Goal: Task Accomplishment & Management: Use online tool/utility

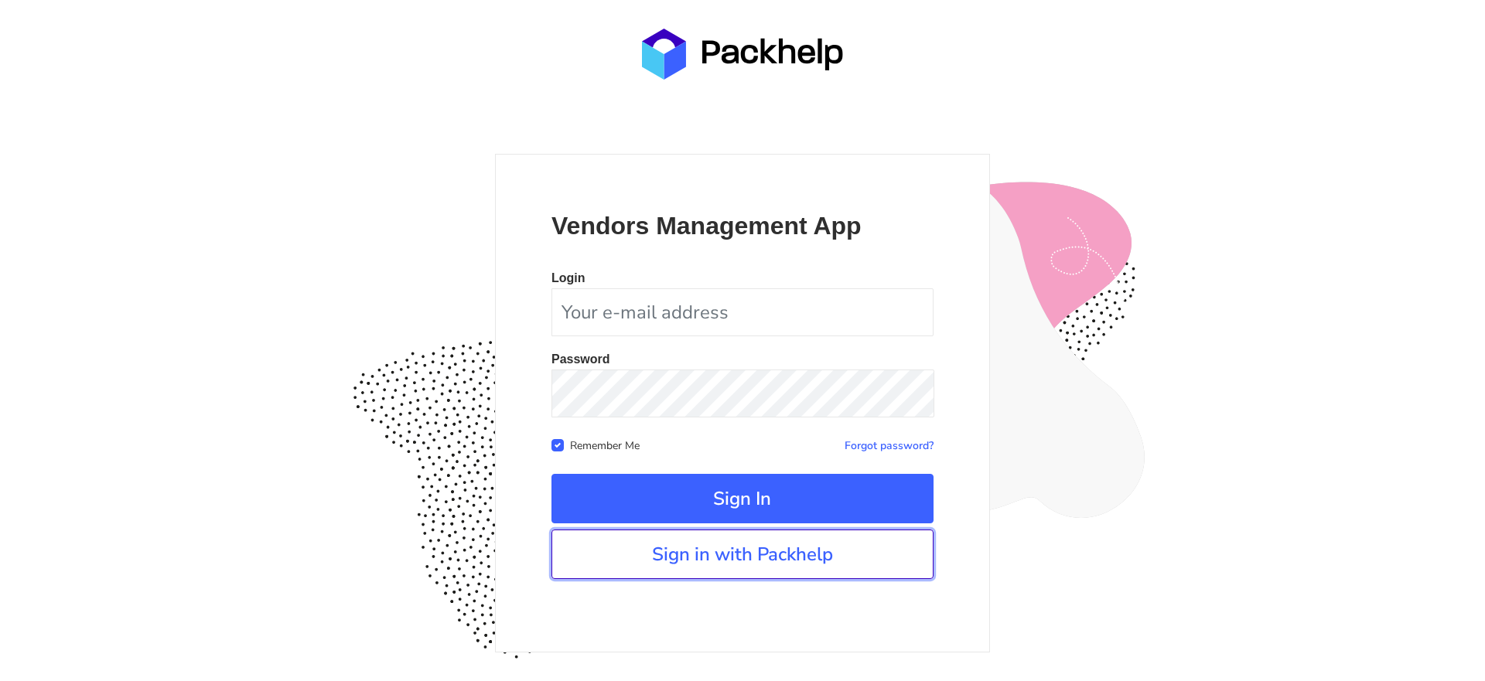
click at [742, 561] on link "Sign in with Packhelp" at bounding box center [742, 554] width 382 height 49
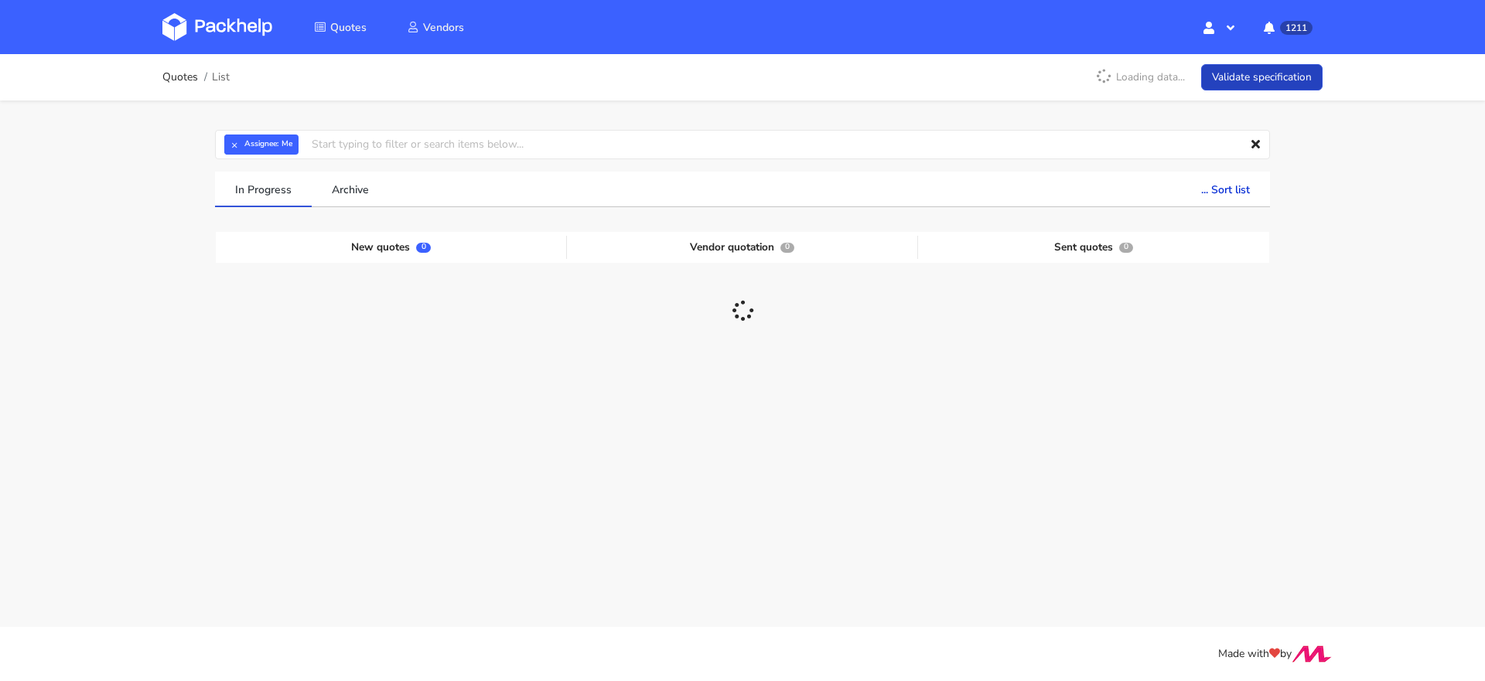
click at [1282, 70] on link "Validate specification" at bounding box center [1261, 77] width 121 height 27
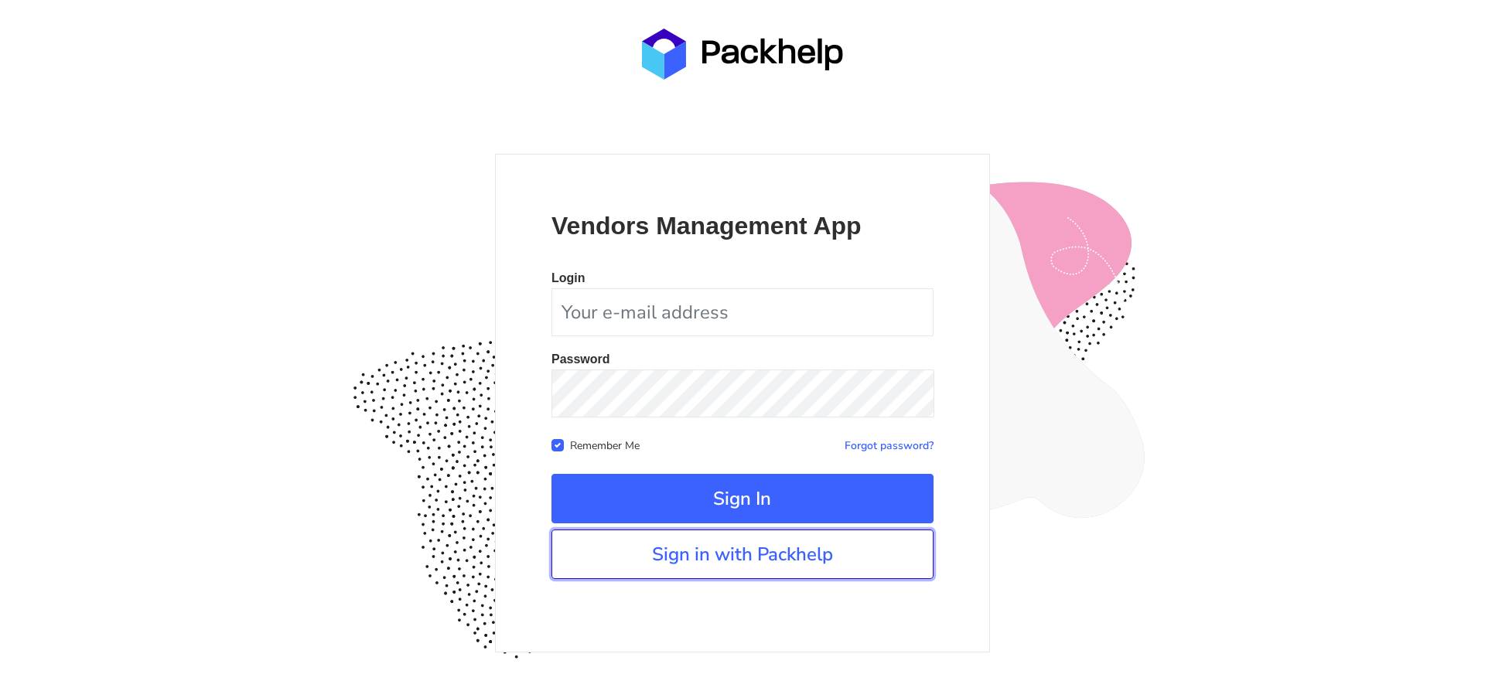
click at [691, 548] on link "Sign in with Packhelp" at bounding box center [742, 554] width 382 height 49
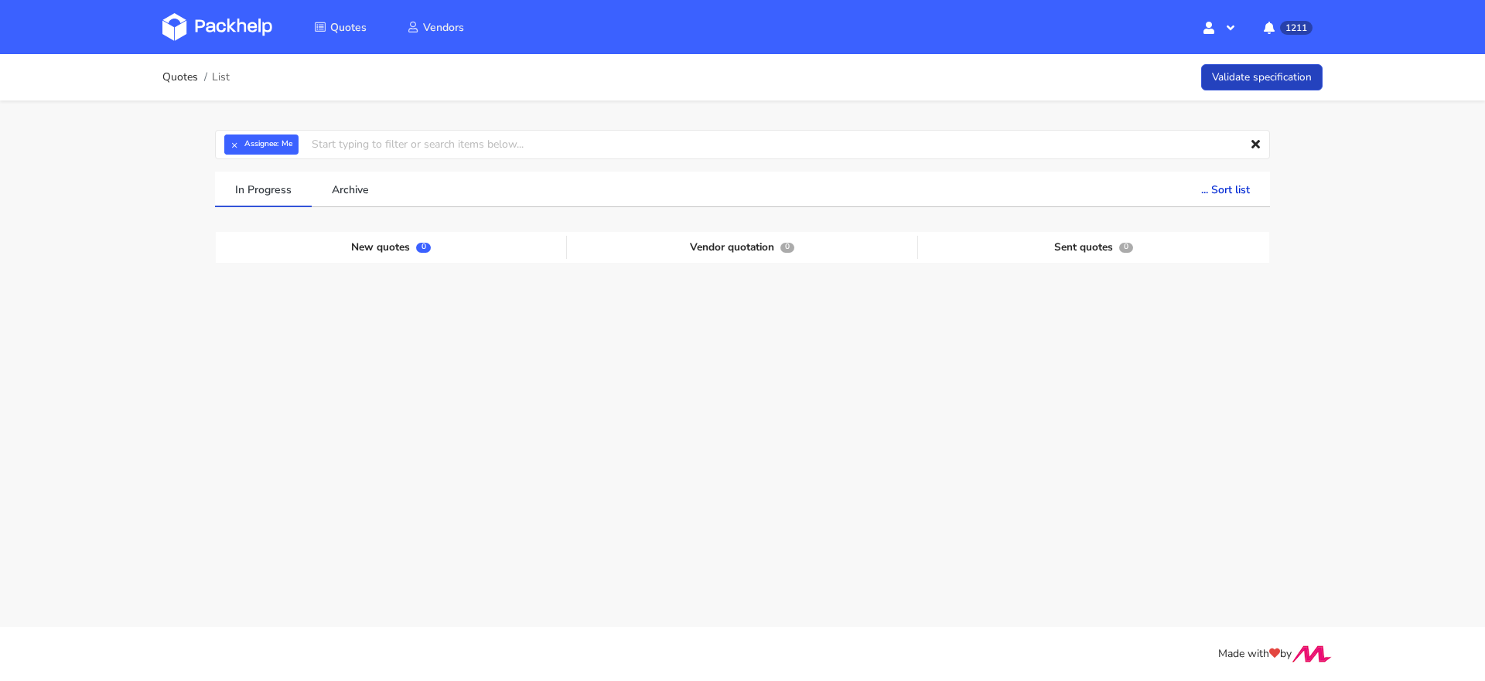
click at [1222, 69] on link "Validate specification" at bounding box center [1261, 77] width 121 height 27
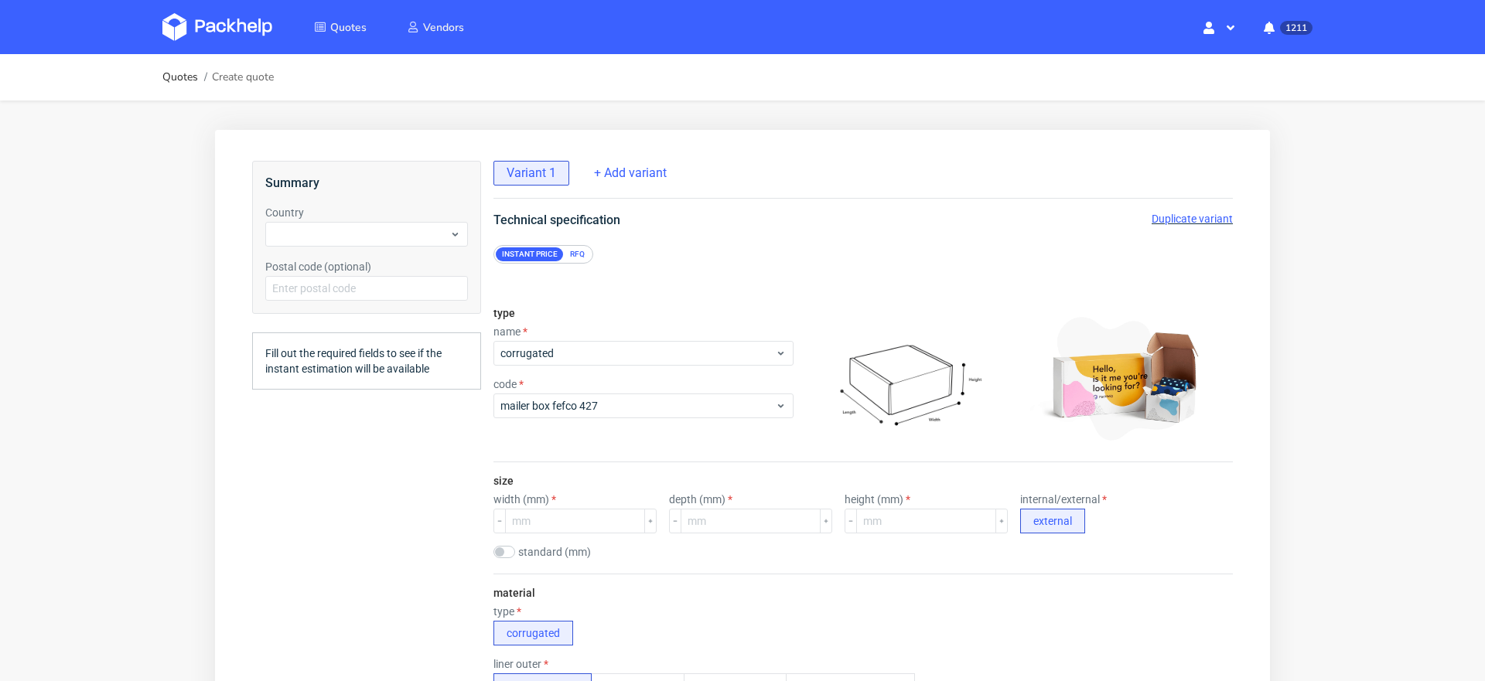
scroll to position [4, 0]
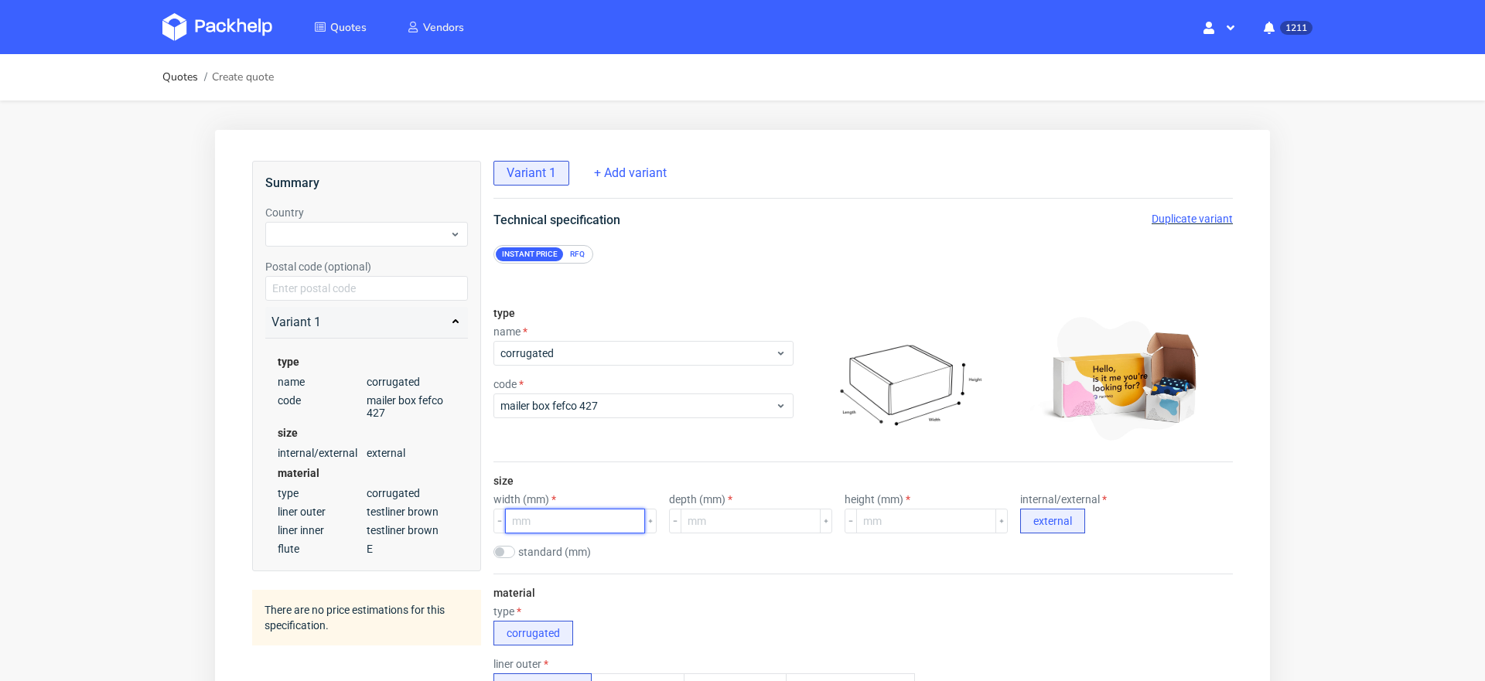
click at [541, 527] on input "number" at bounding box center [575, 521] width 140 height 25
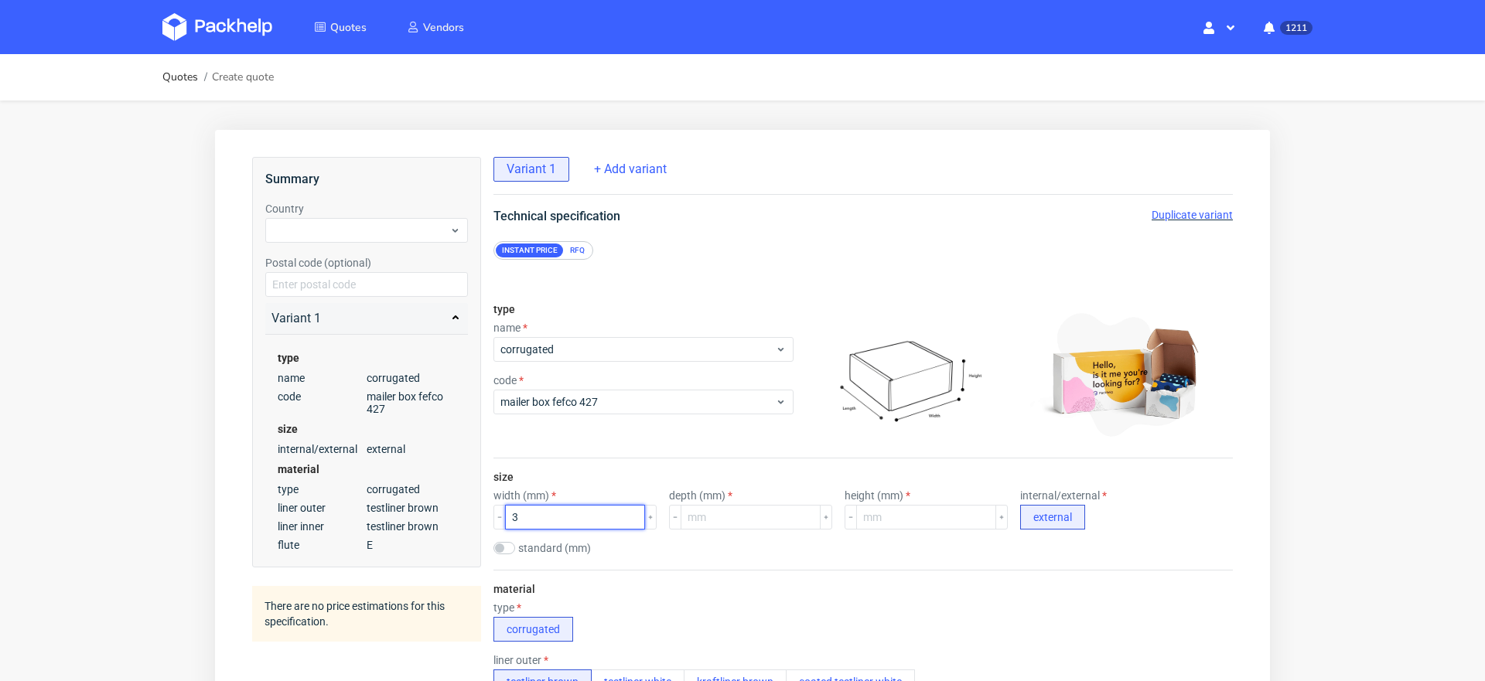
scroll to position [0, 0]
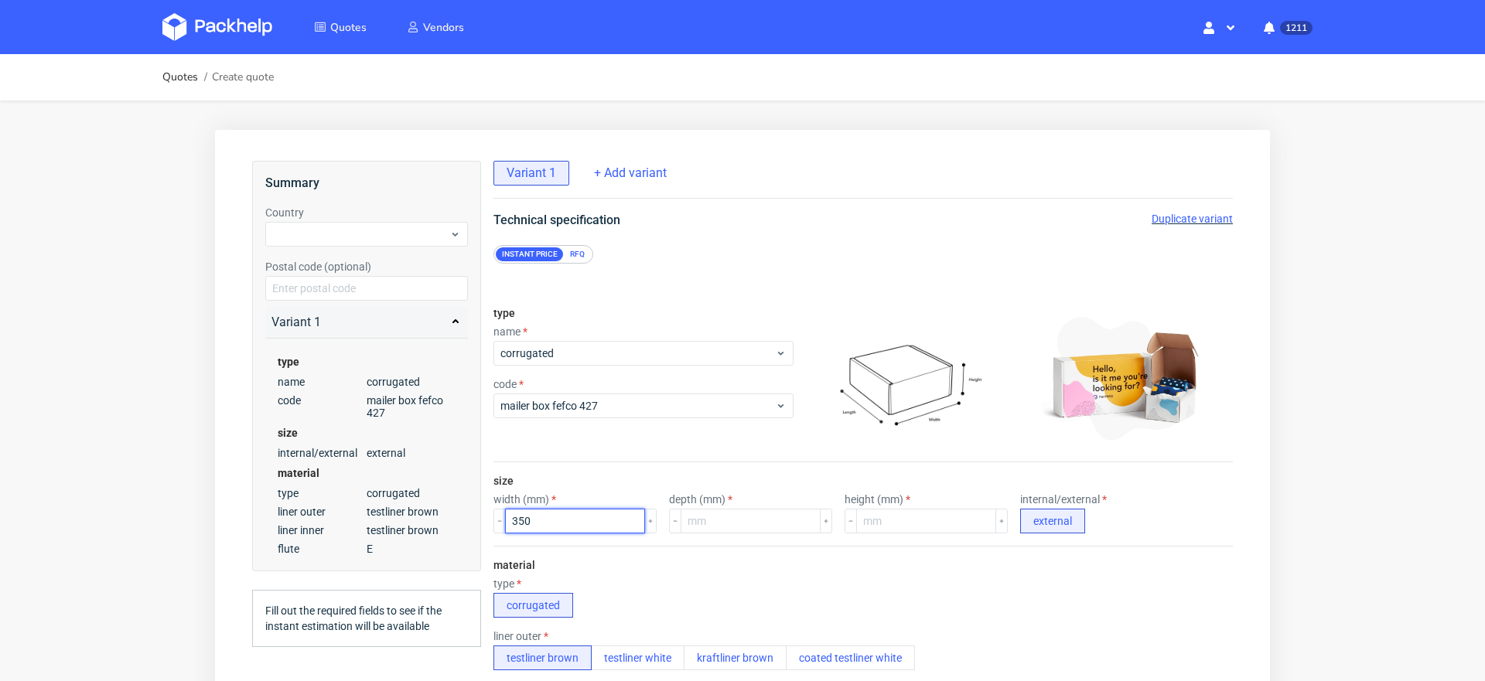
type input "350"
type input "260"
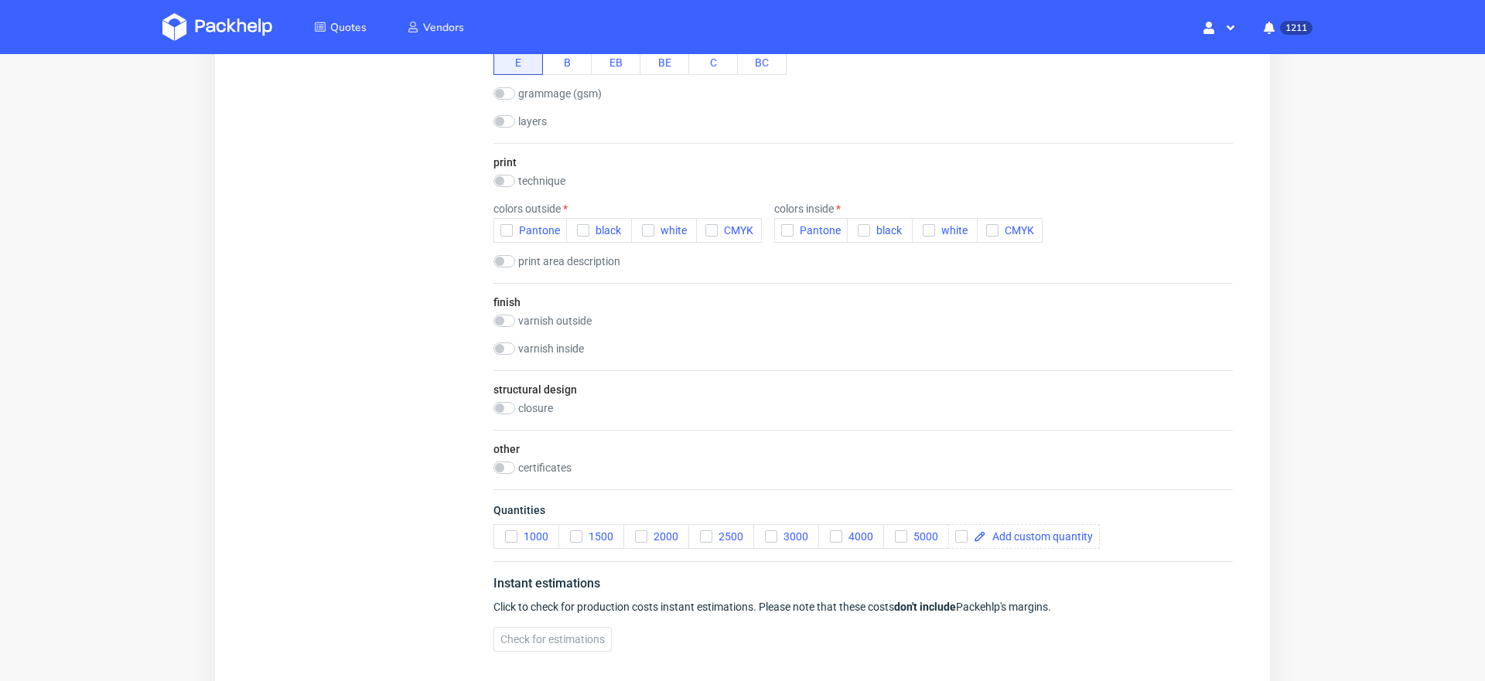
scroll to position [756, 0]
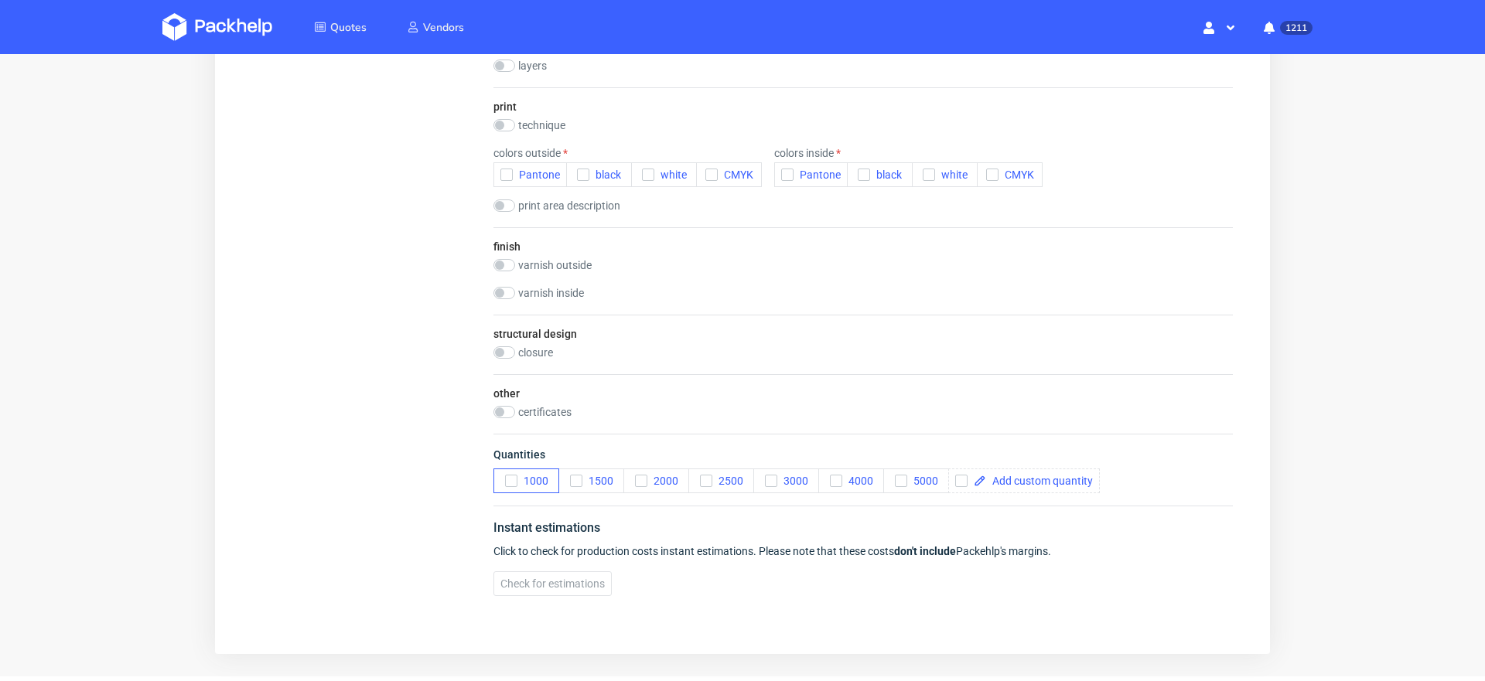
type input "100"
click at [510, 476] on icon "button" at bounding box center [511, 481] width 11 height 11
click at [500, 346] on input "checkbox" at bounding box center [504, 352] width 22 height 12
checkbox input "true"
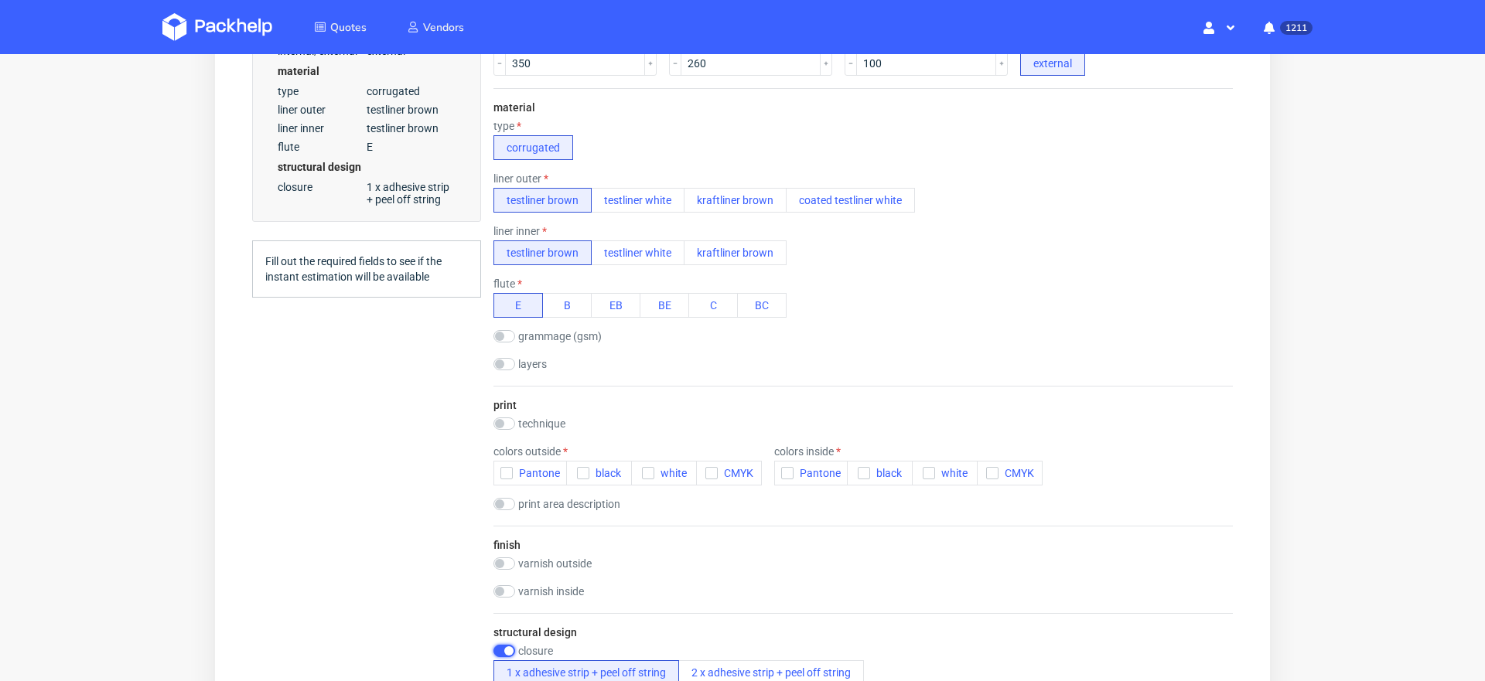
scroll to position [455, 0]
click at [503, 472] on icon "button" at bounding box center [506, 475] width 11 height 11
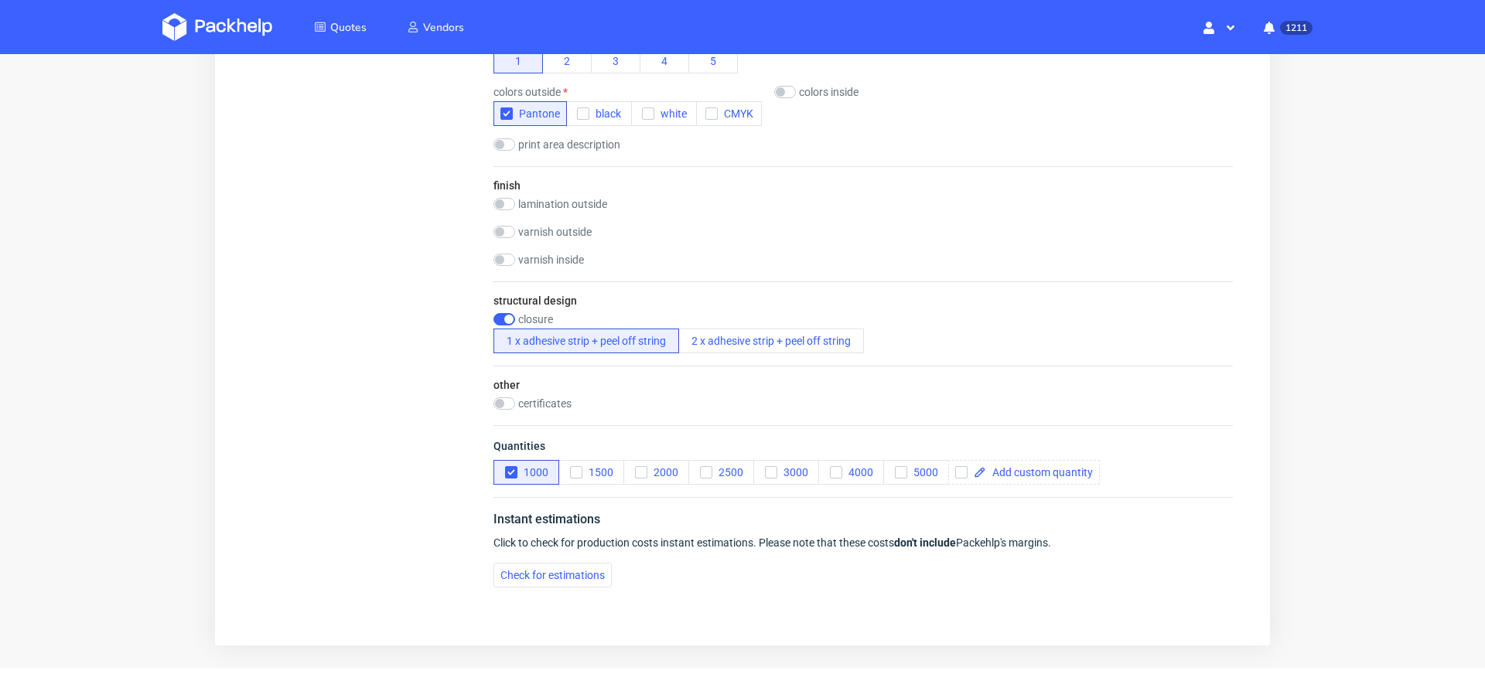
scroll to position [874, 0]
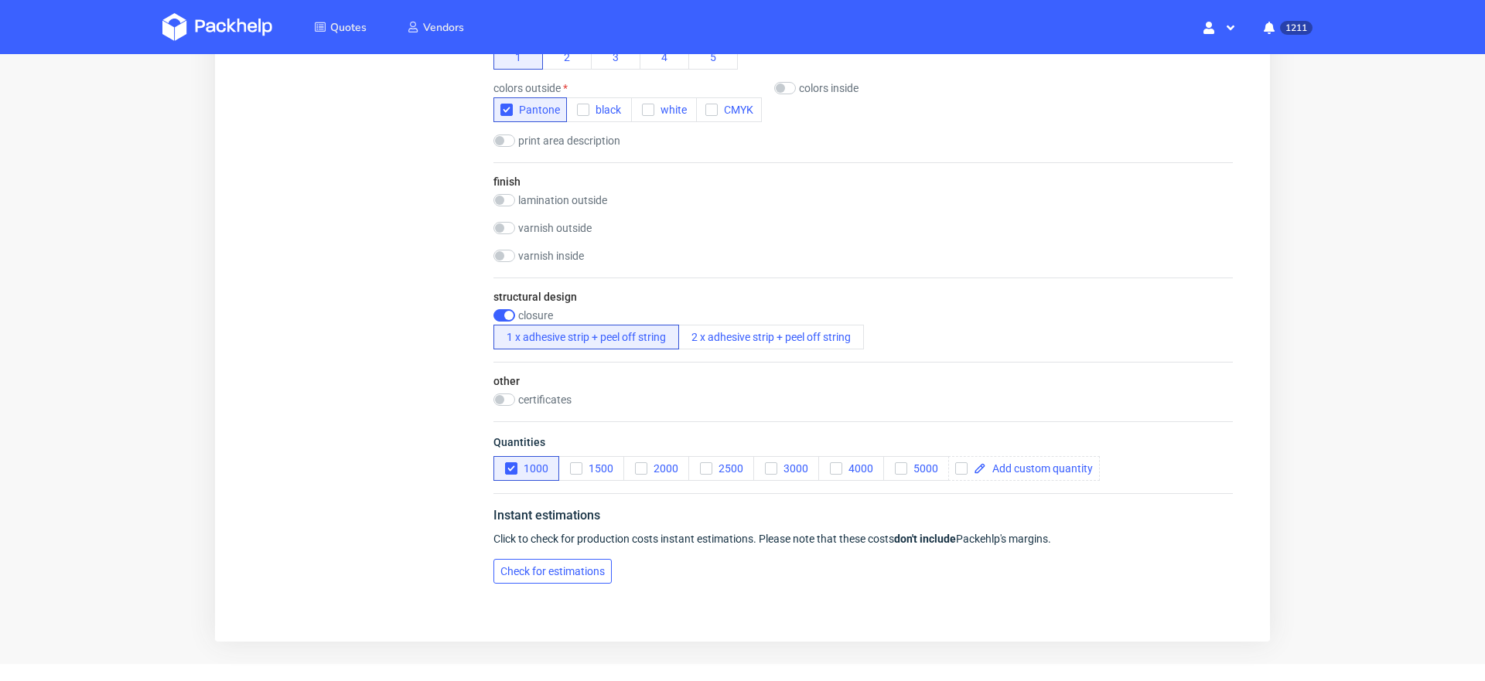
click at [542, 566] on span "Check for estimations" at bounding box center [552, 571] width 104 height 11
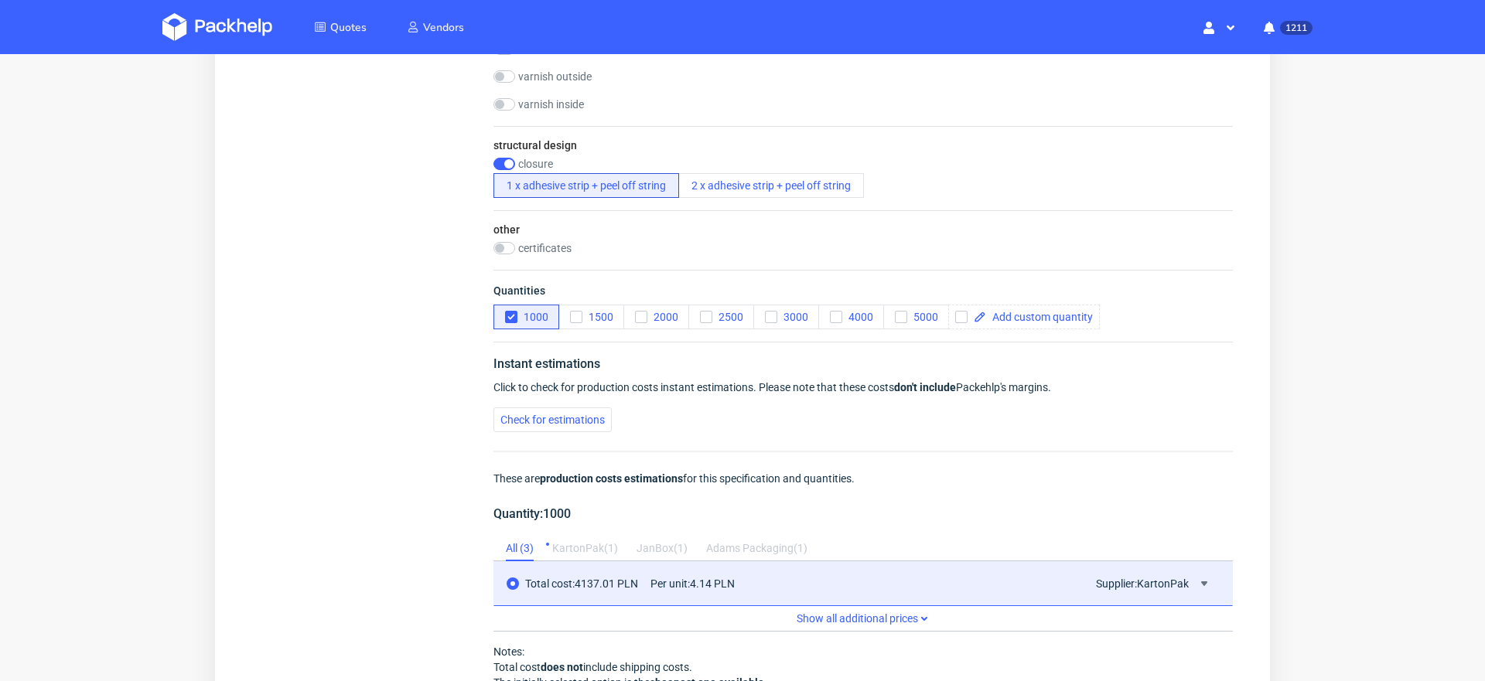
scroll to position [1199, 0]
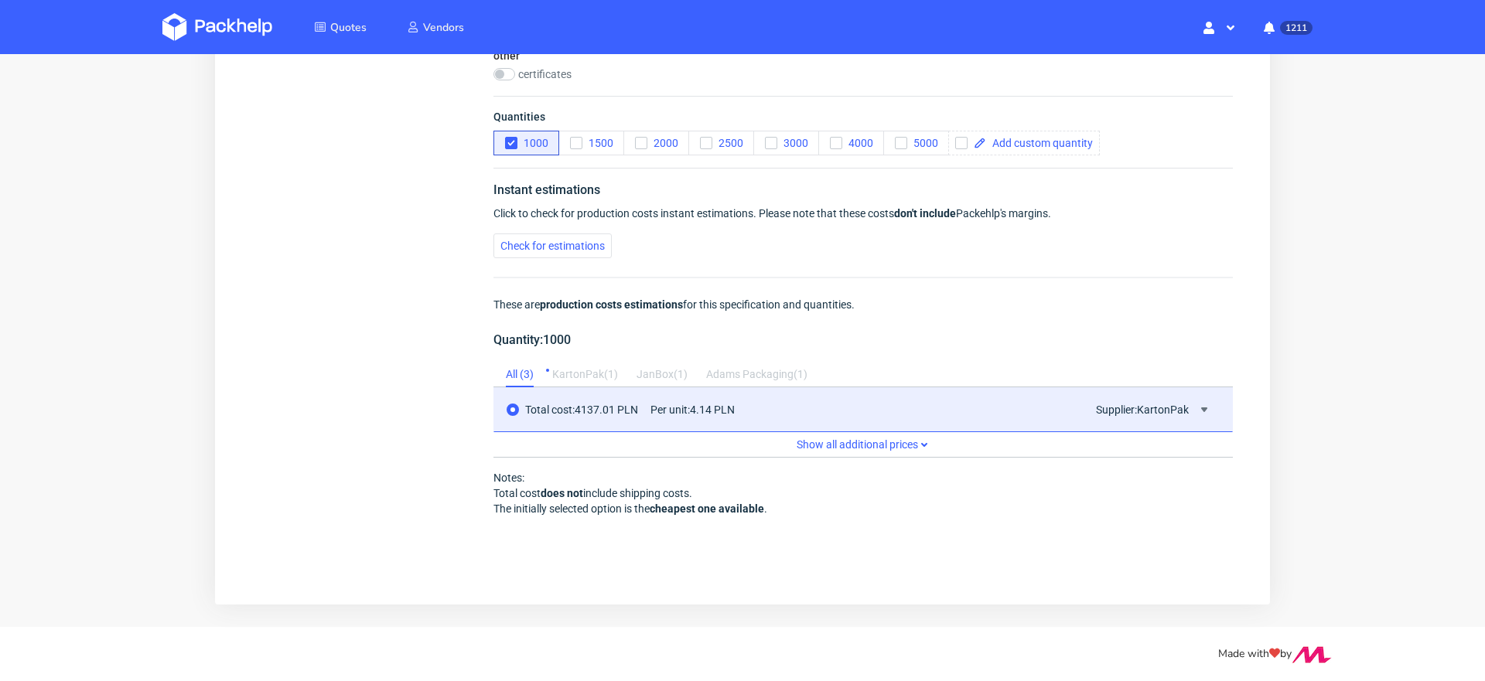
click at [583, 370] on div "KartonPak ( 1 )" at bounding box center [585, 375] width 66 height 25
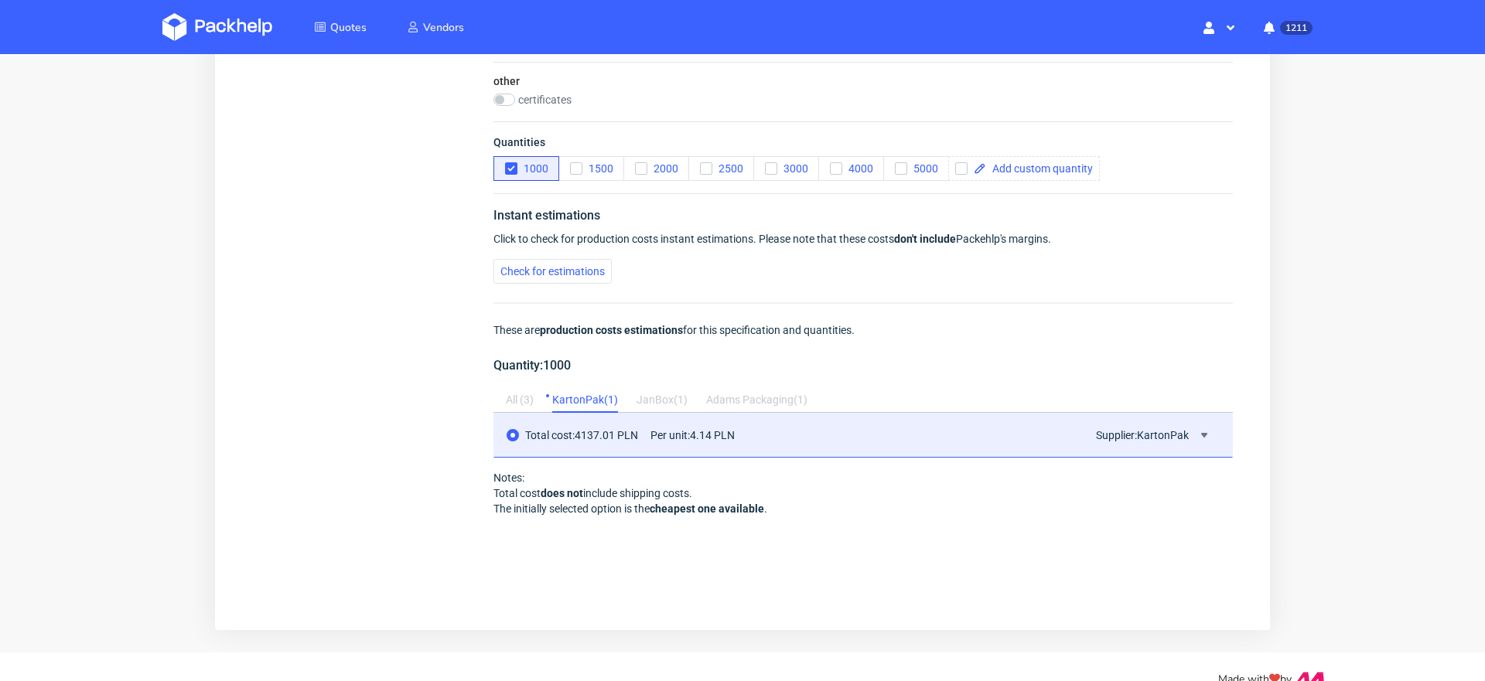
scroll to position [0, 0]
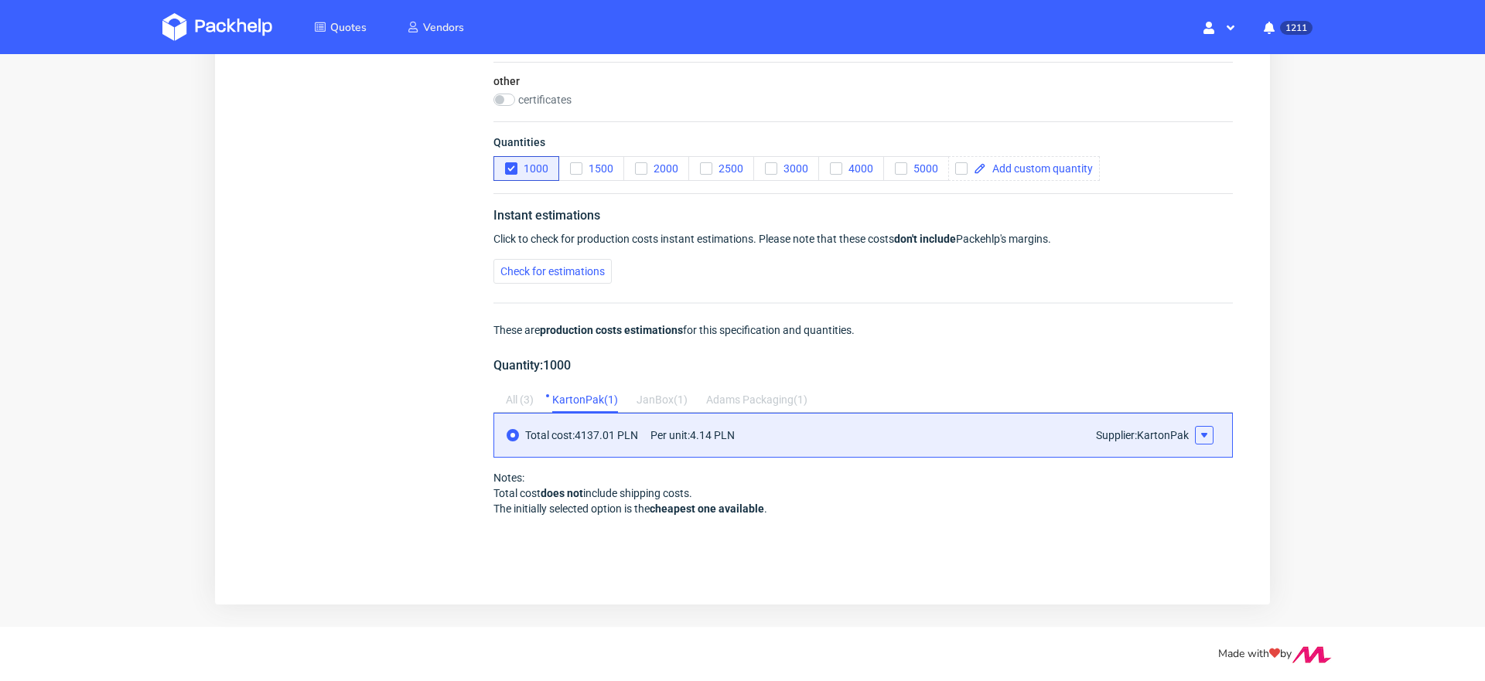
click at [1195, 435] on button at bounding box center [1204, 435] width 19 height 19
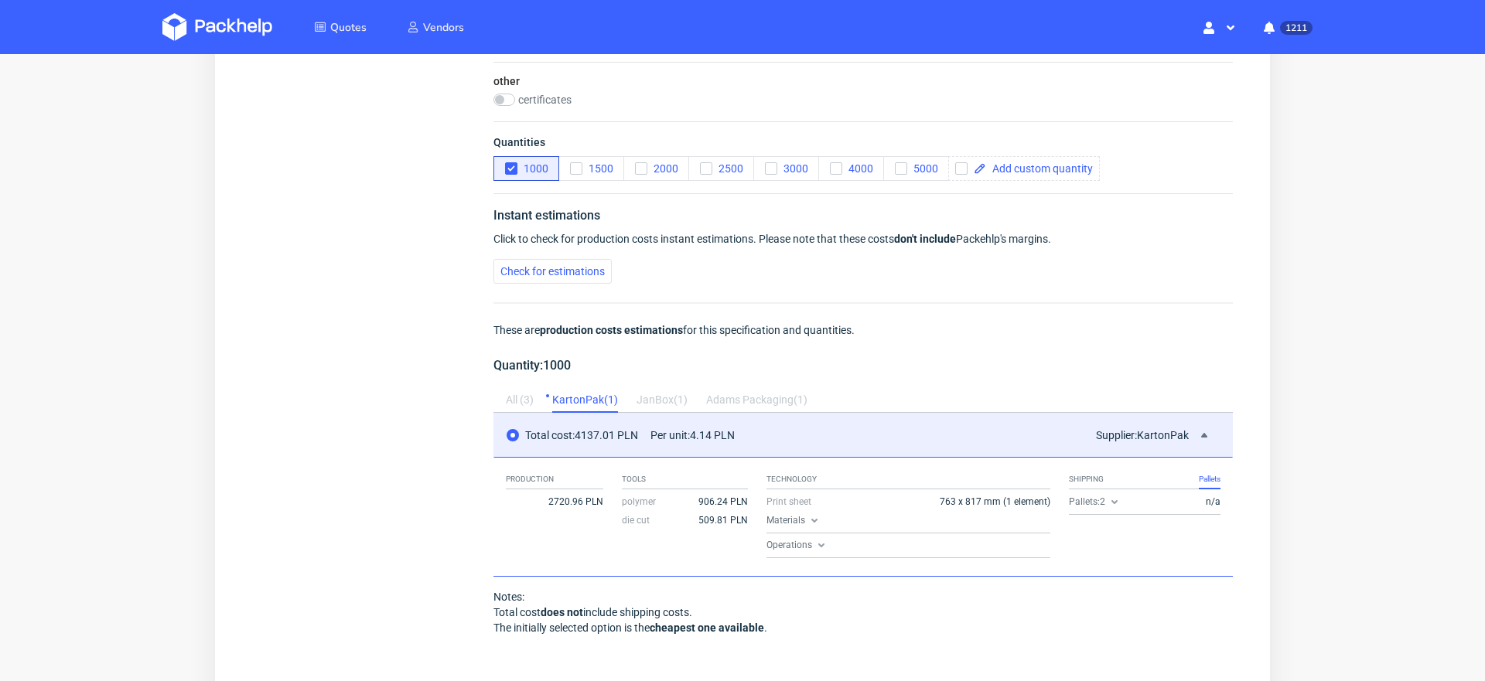
click at [789, 394] on div "Adams Packaging ( 1 )" at bounding box center [756, 400] width 101 height 25
